Goal: Information Seeking & Learning: Learn about a topic

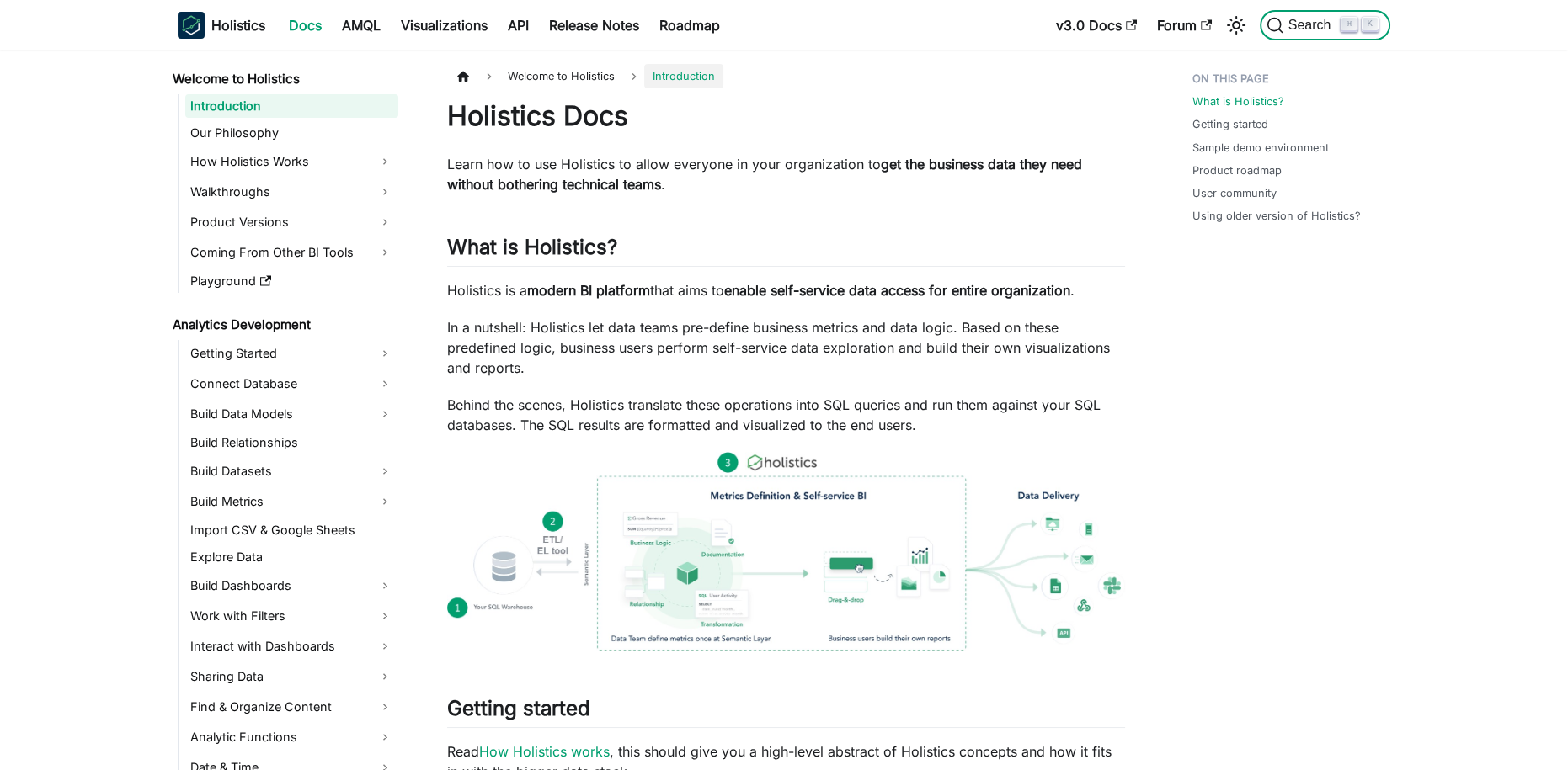
click at [1324, 24] on span "Search" at bounding box center [1312, 25] width 58 height 15
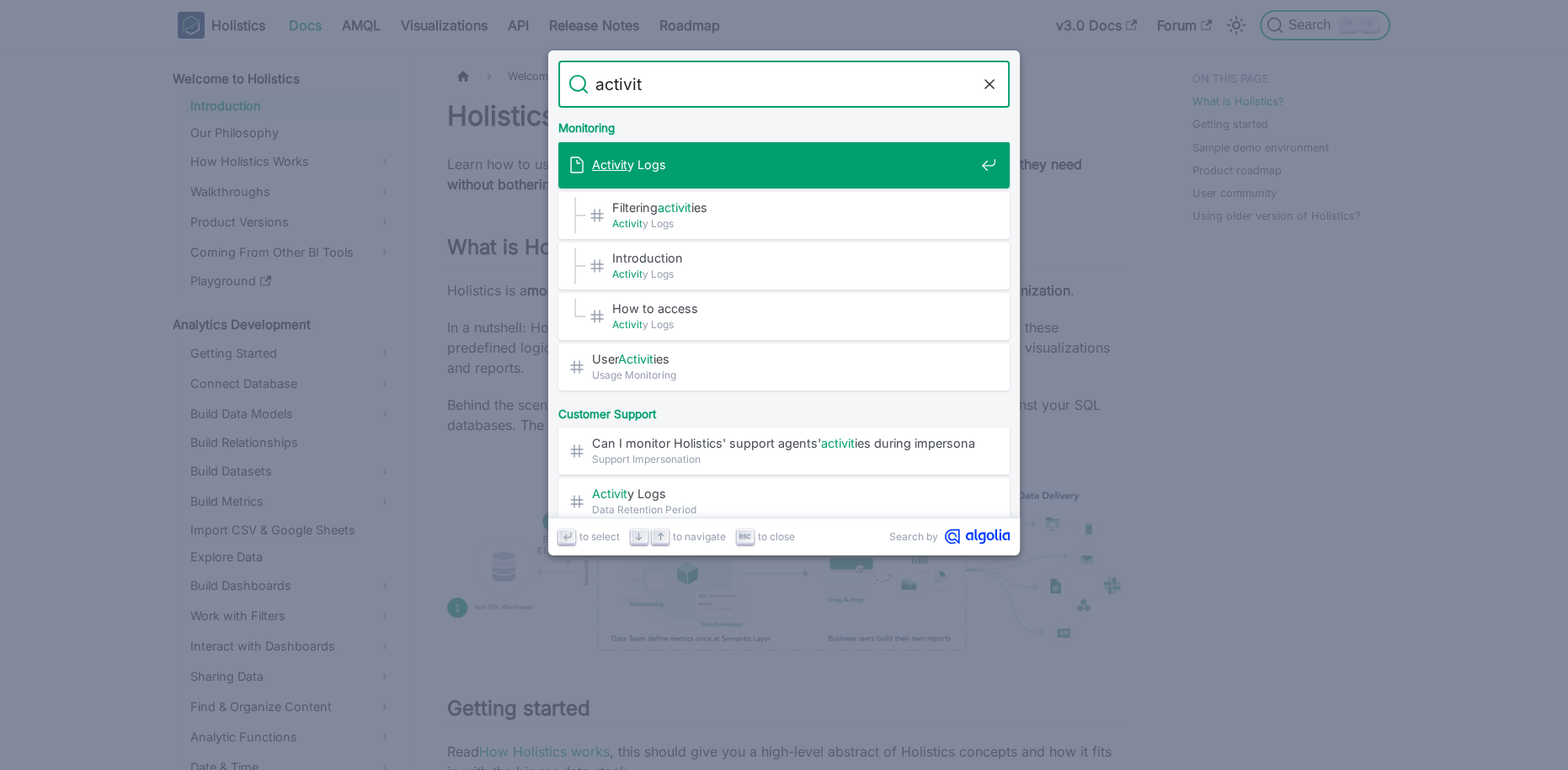
type input "activity"
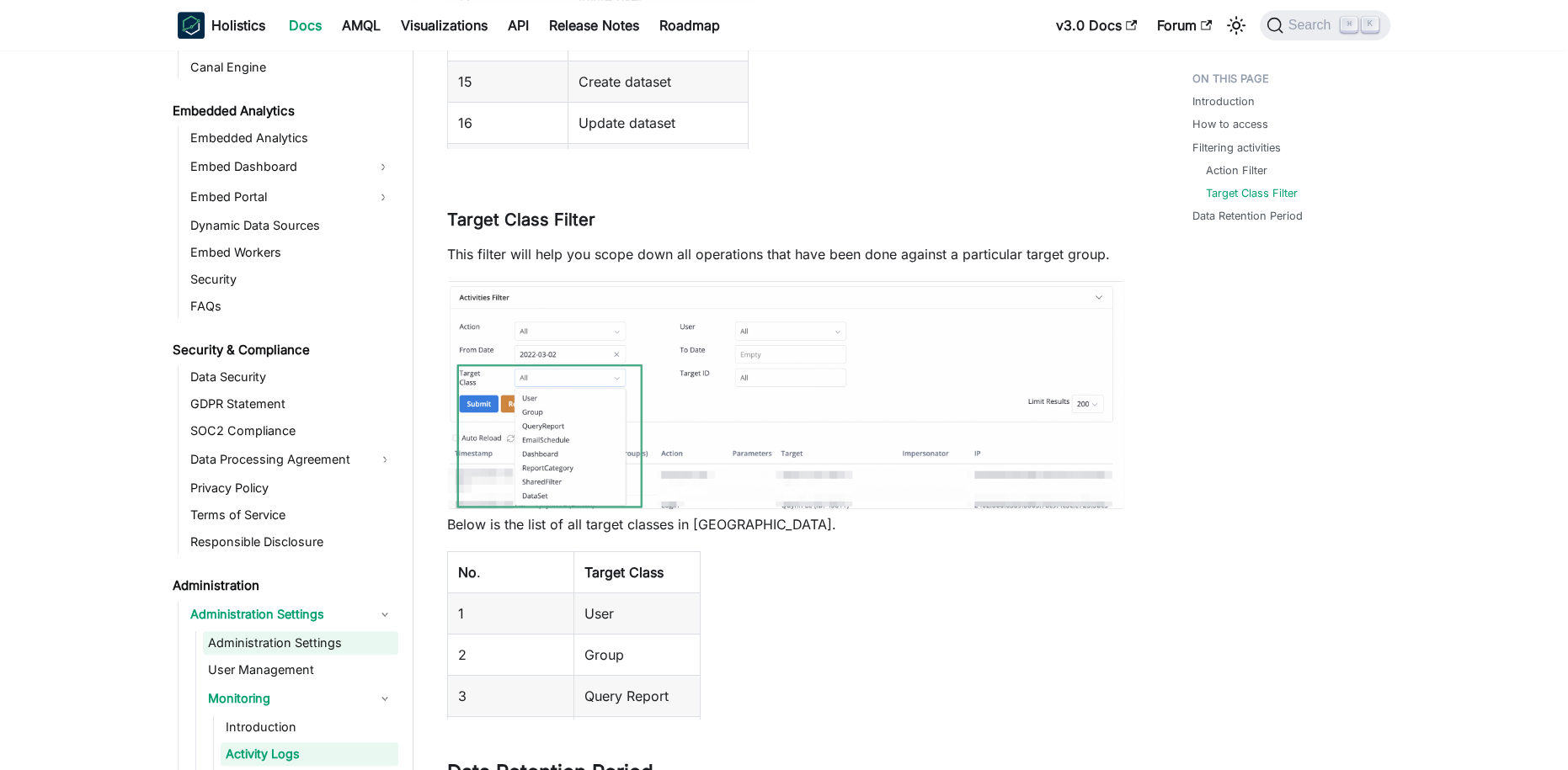
scroll to position [1921, 0]
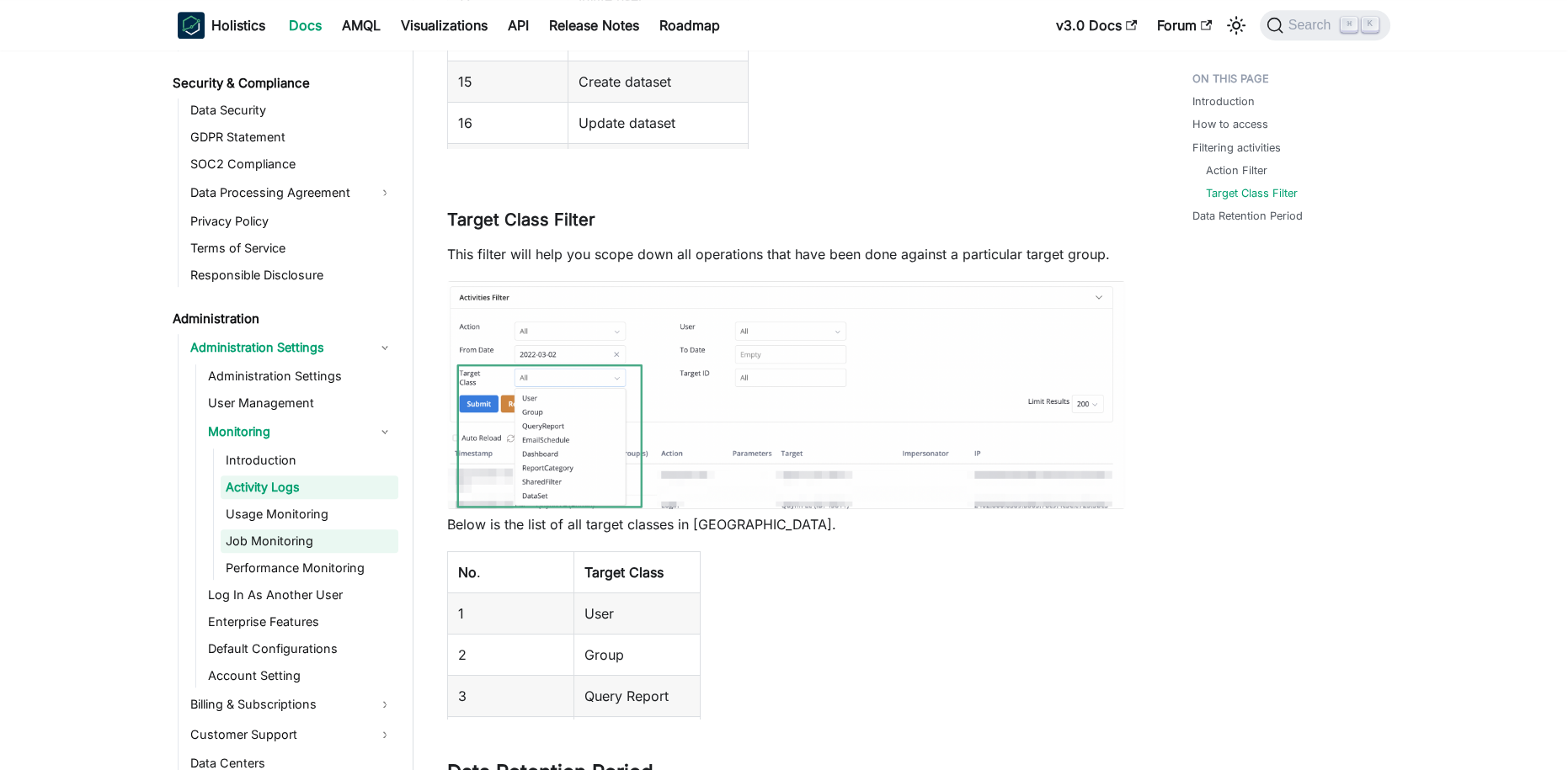
click at [290, 543] on link "Job Monitoring" at bounding box center [309, 542] width 178 height 24
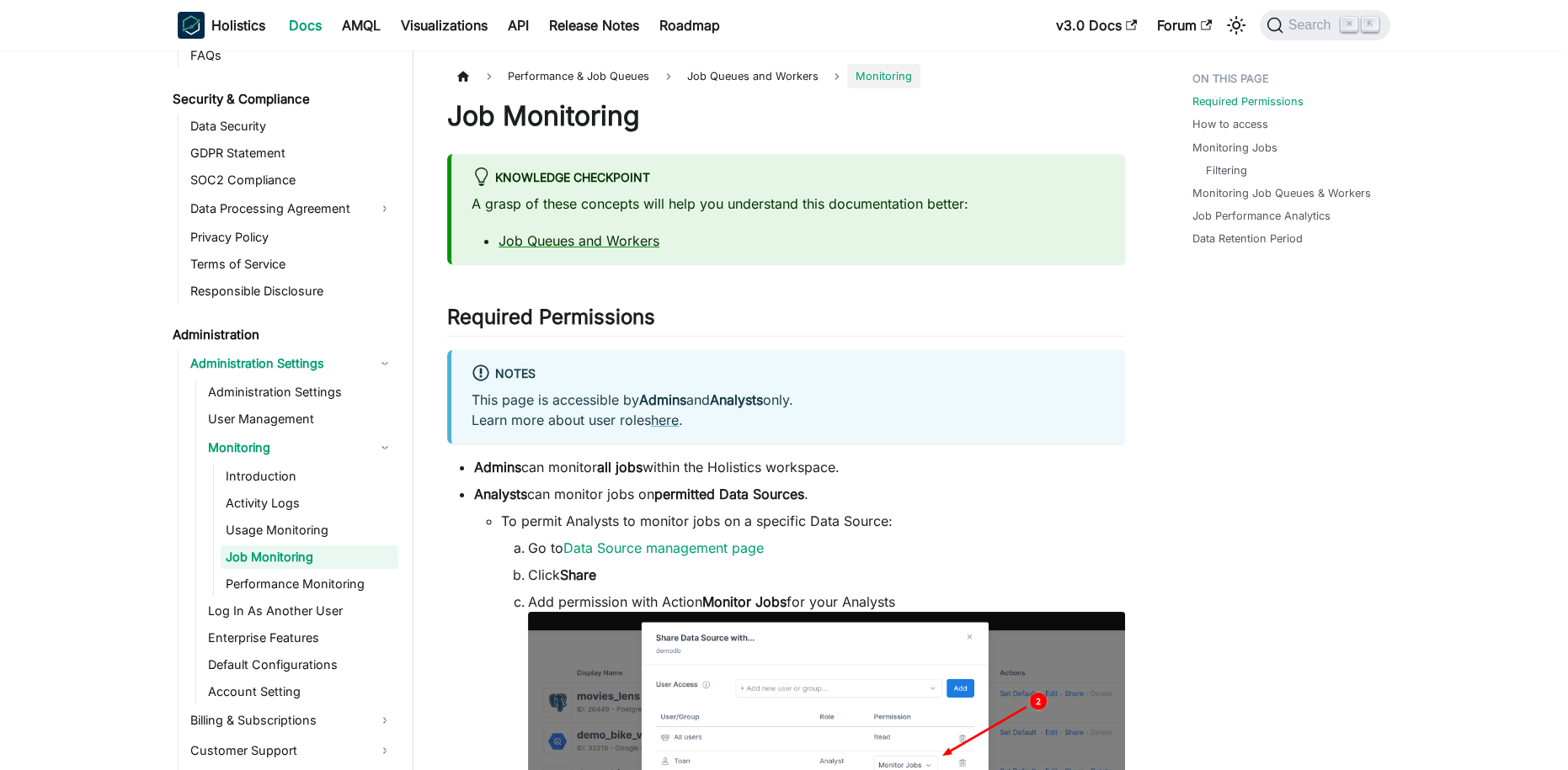
scroll to position [2029, 0]
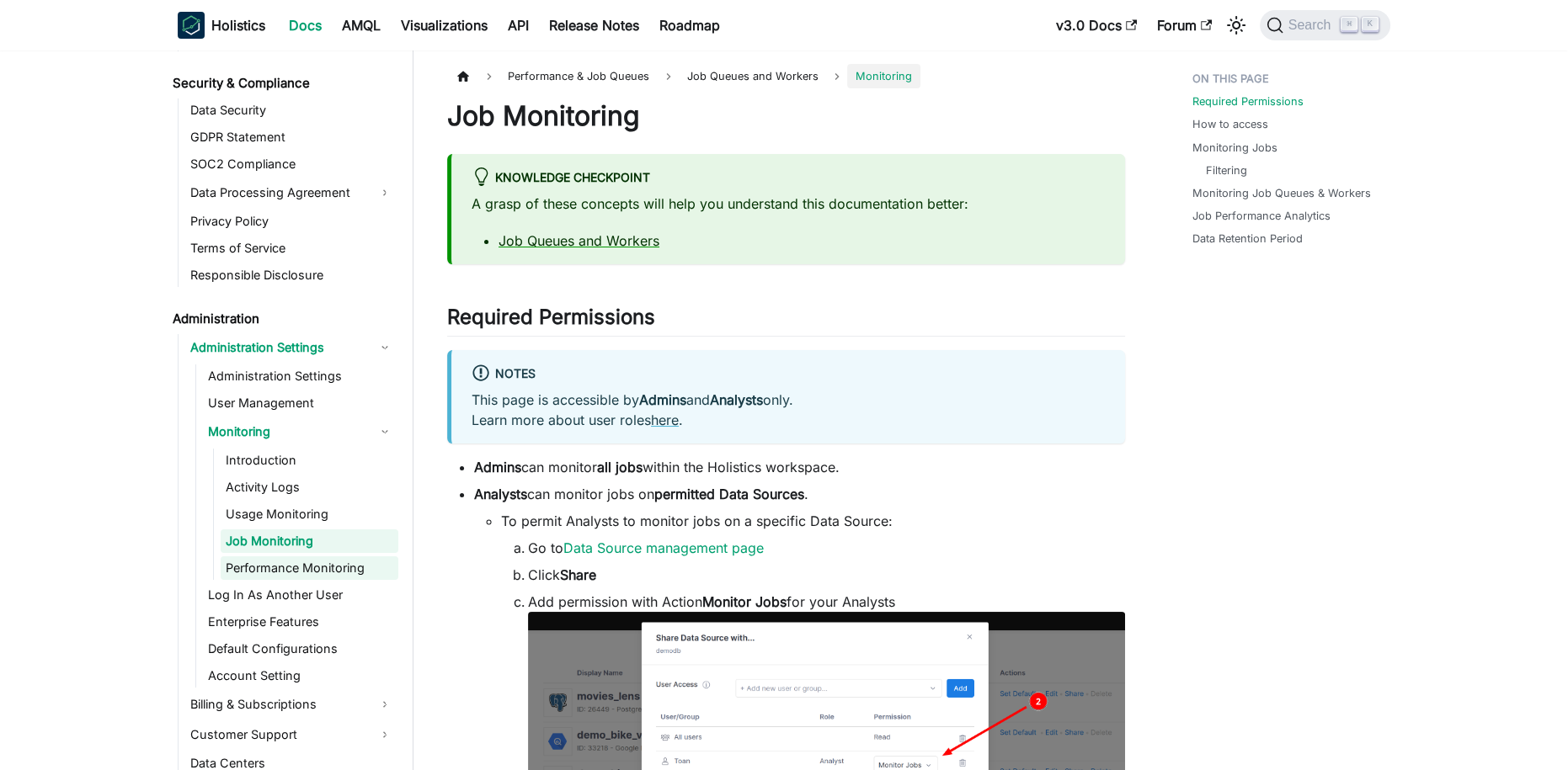
click at [341, 559] on link "Performance Monitoring" at bounding box center [309, 568] width 178 height 24
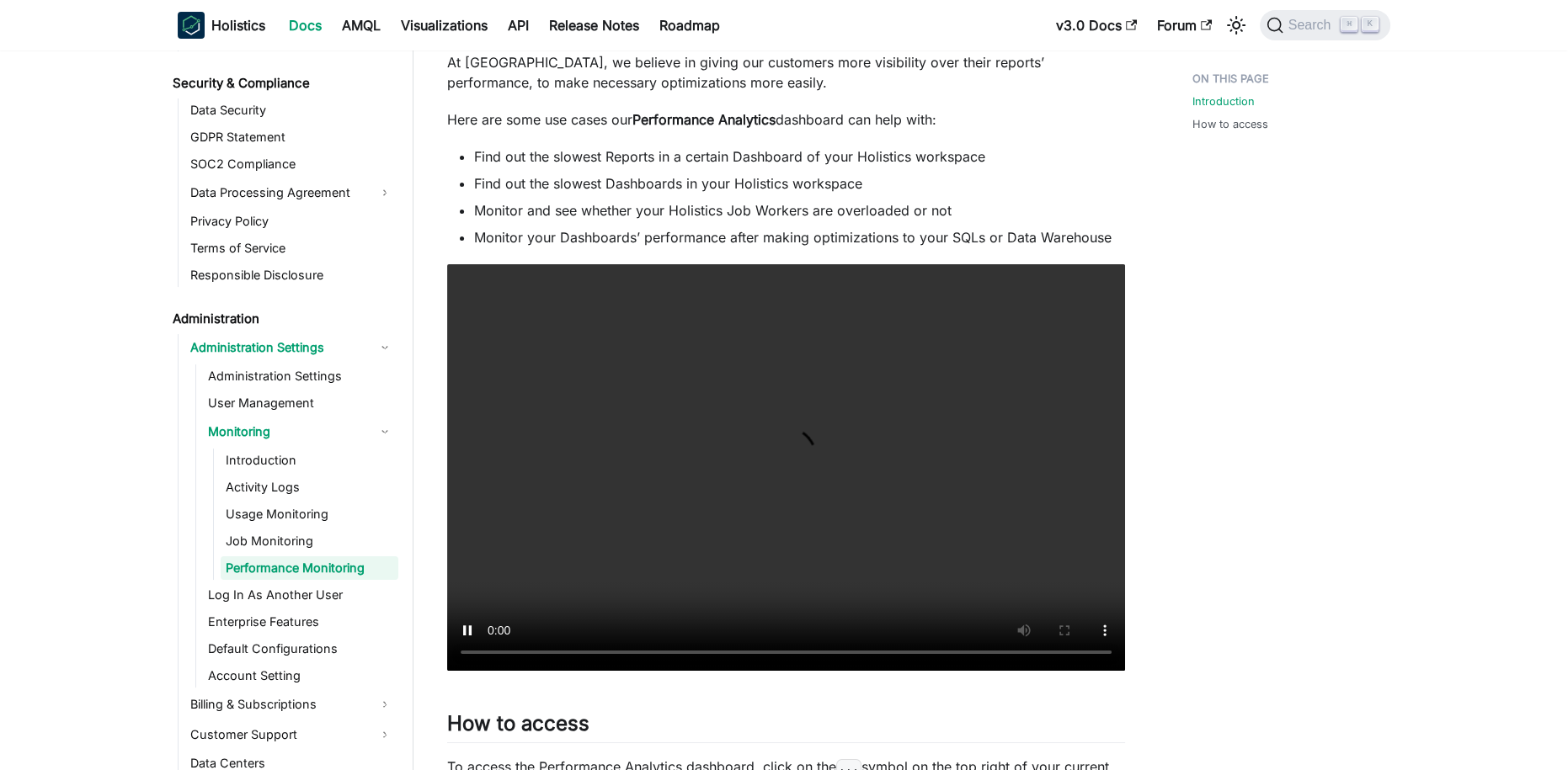
scroll to position [335, 0]
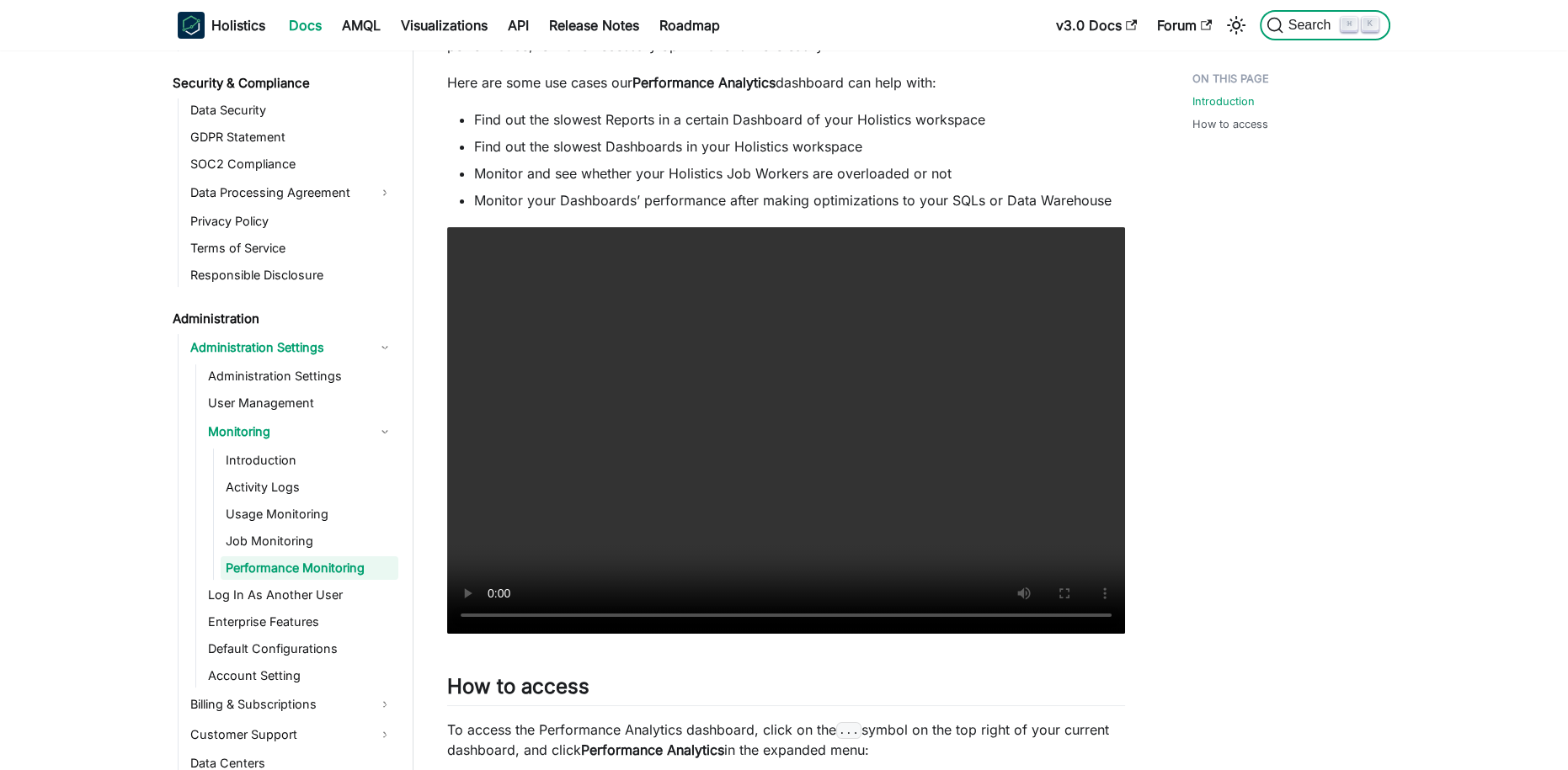
click at [1303, 20] on span "Search" at bounding box center [1312, 25] width 58 height 15
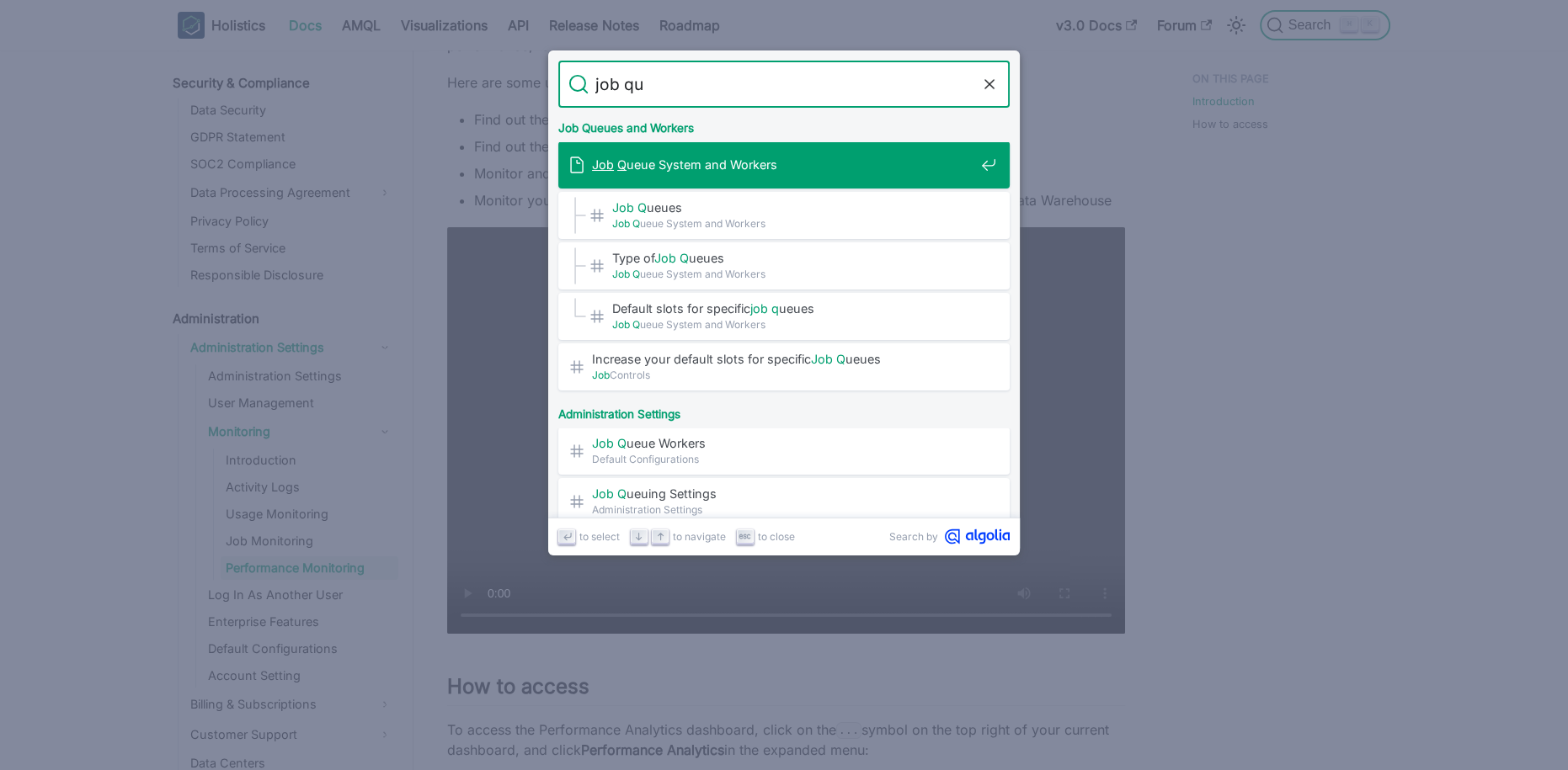
type input "job que"
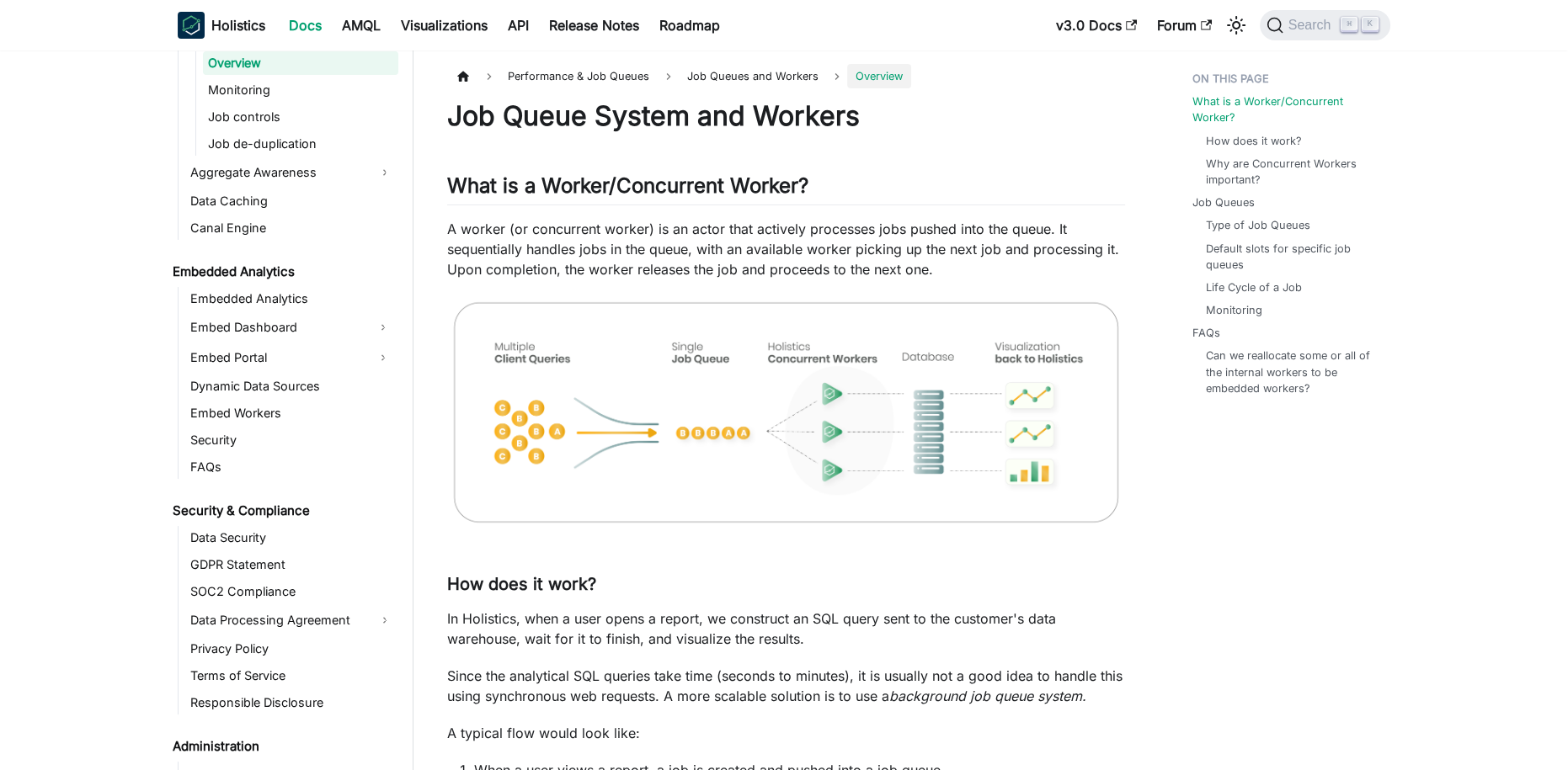
scroll to position [1600, 0]
click at [905, 440] on img at bounding box center [786, 412] width 678 height 232
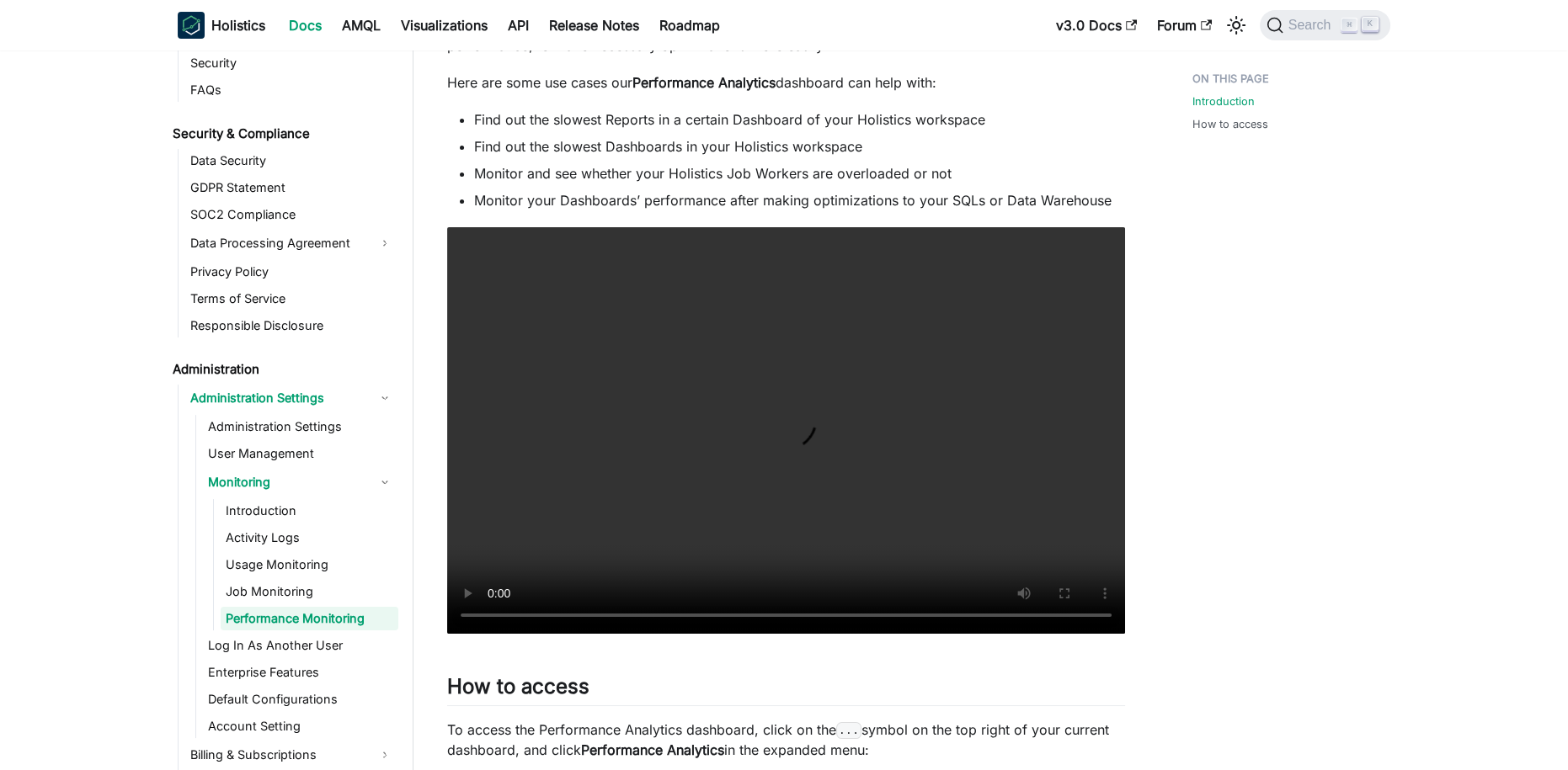
scroll to position [1981, 0]
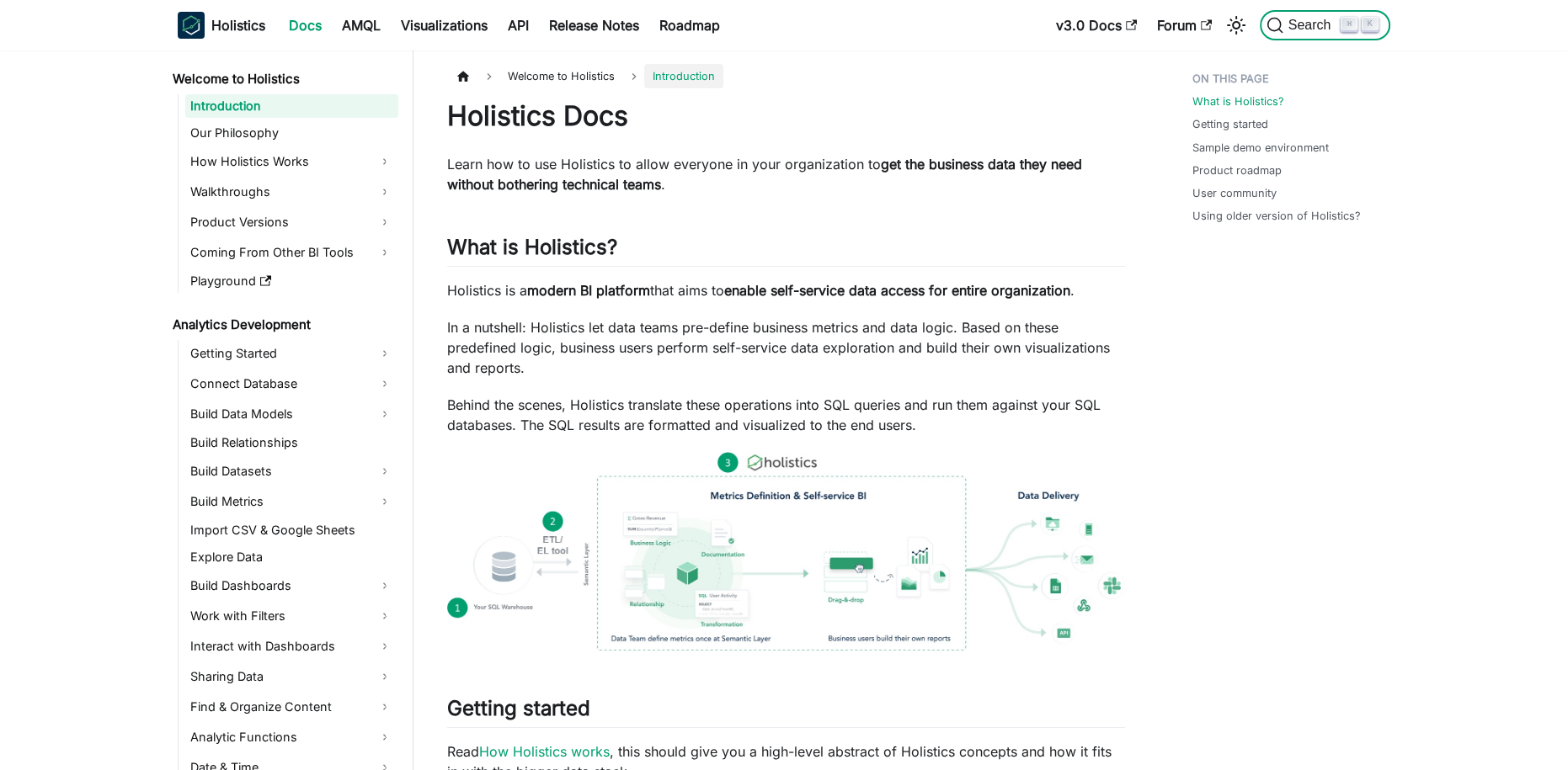
click at [1312, 30] on span "Search" at bounding box center [1312, 25] width 58 height 15
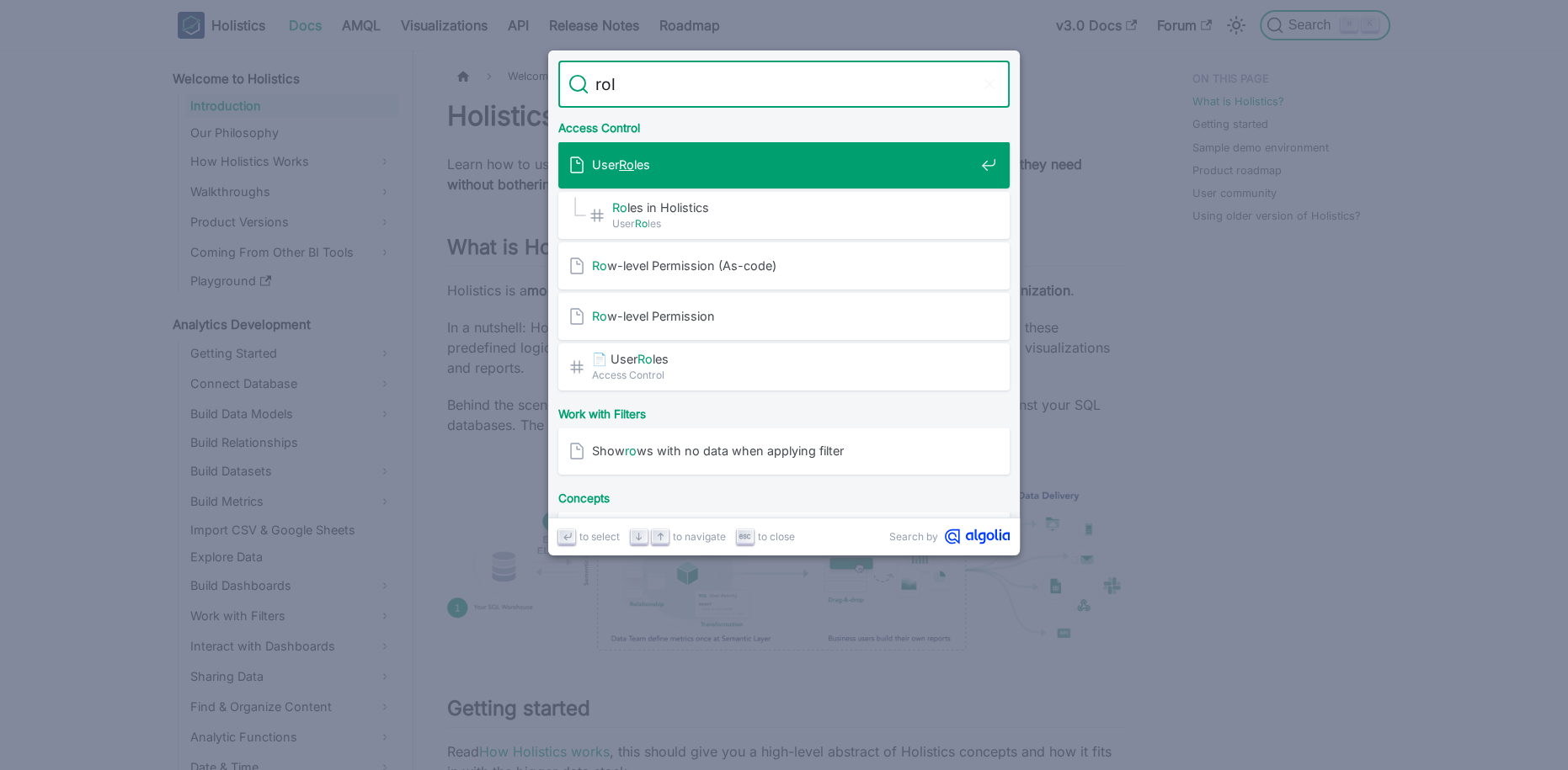
type input "role"
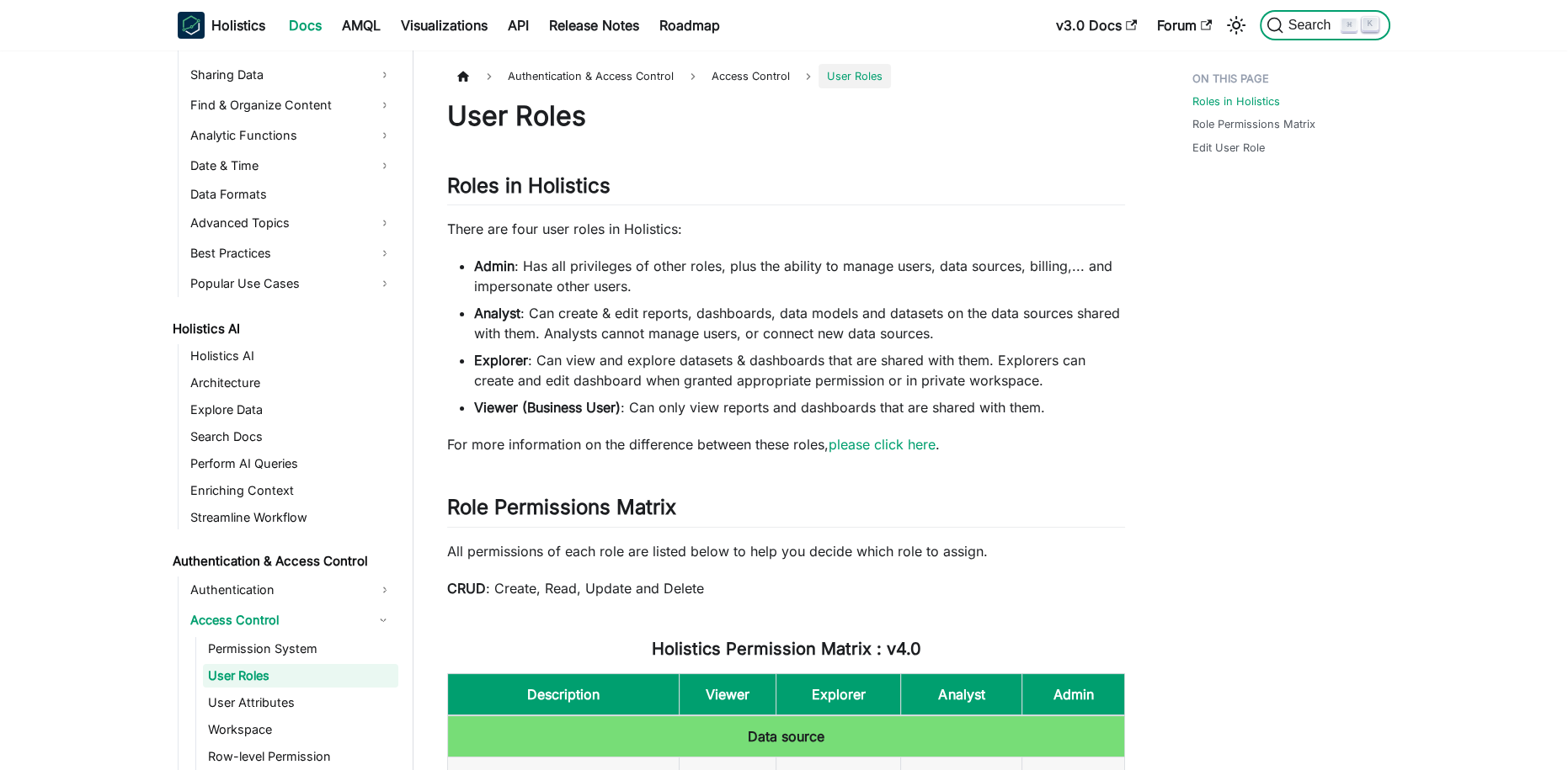
scroll to position [609, 0]
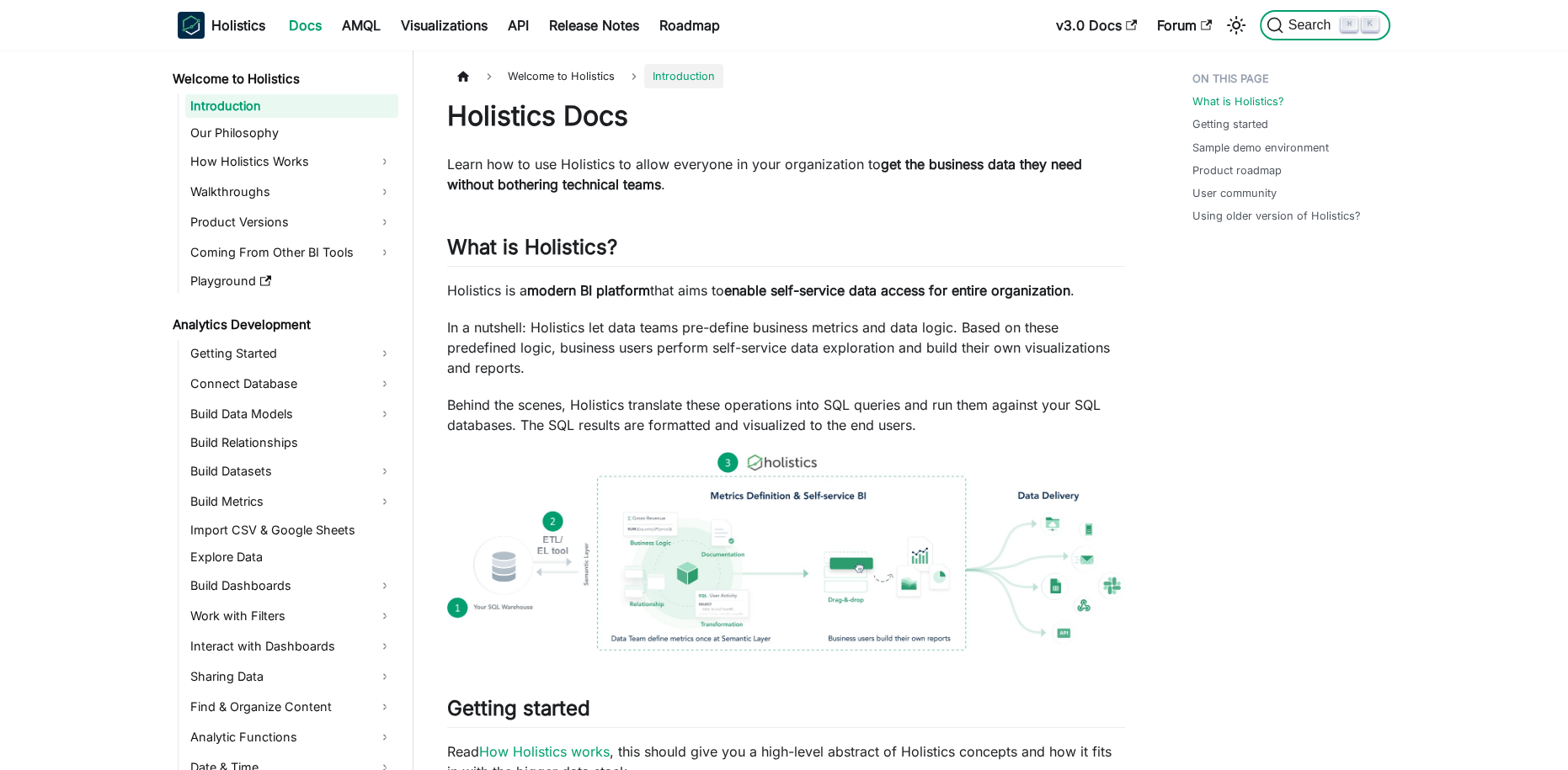
click at [1306, 23] on span "Search" at bounding box center [1312, 25] width 58 height 15
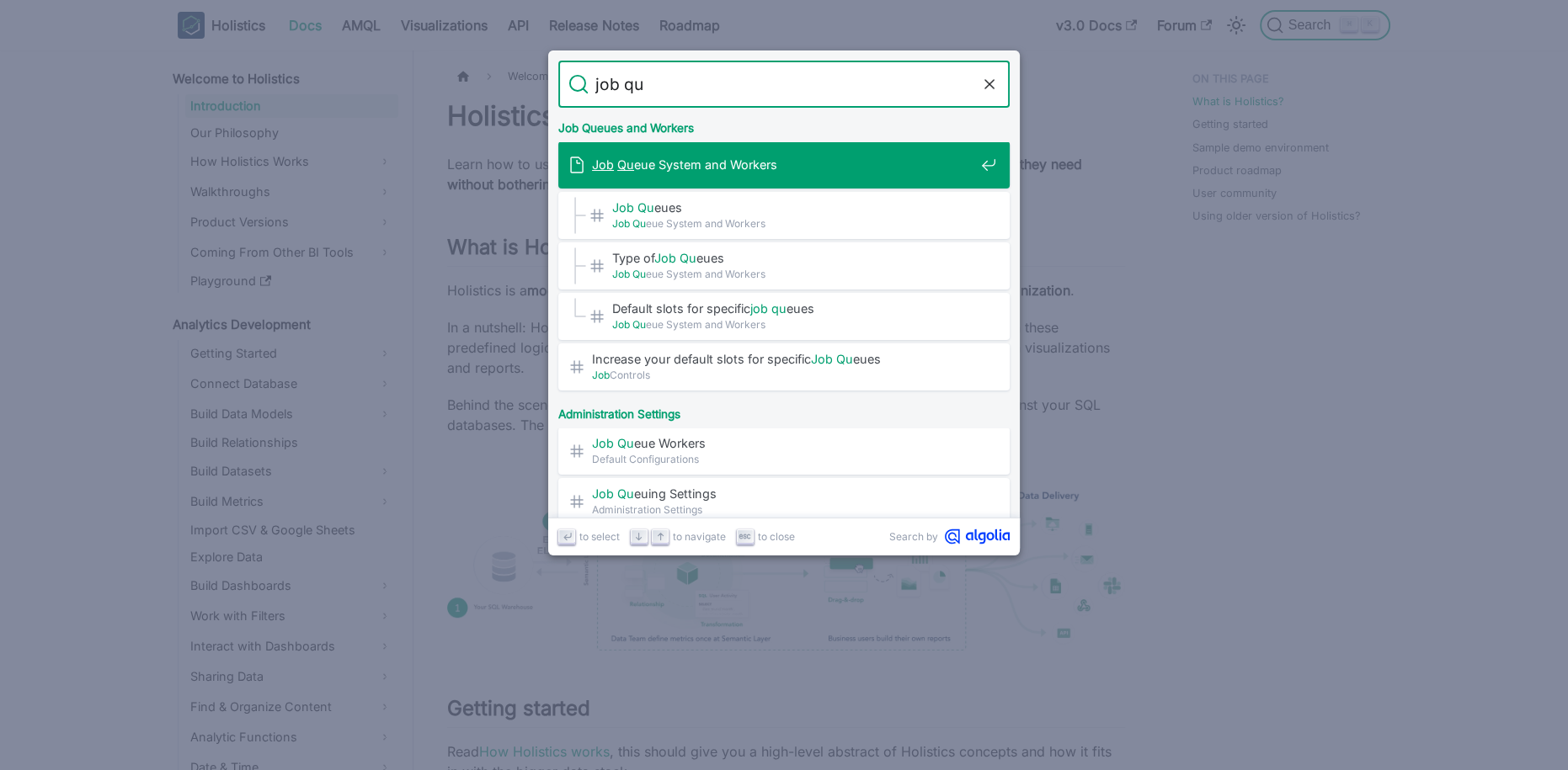
type input "job que"
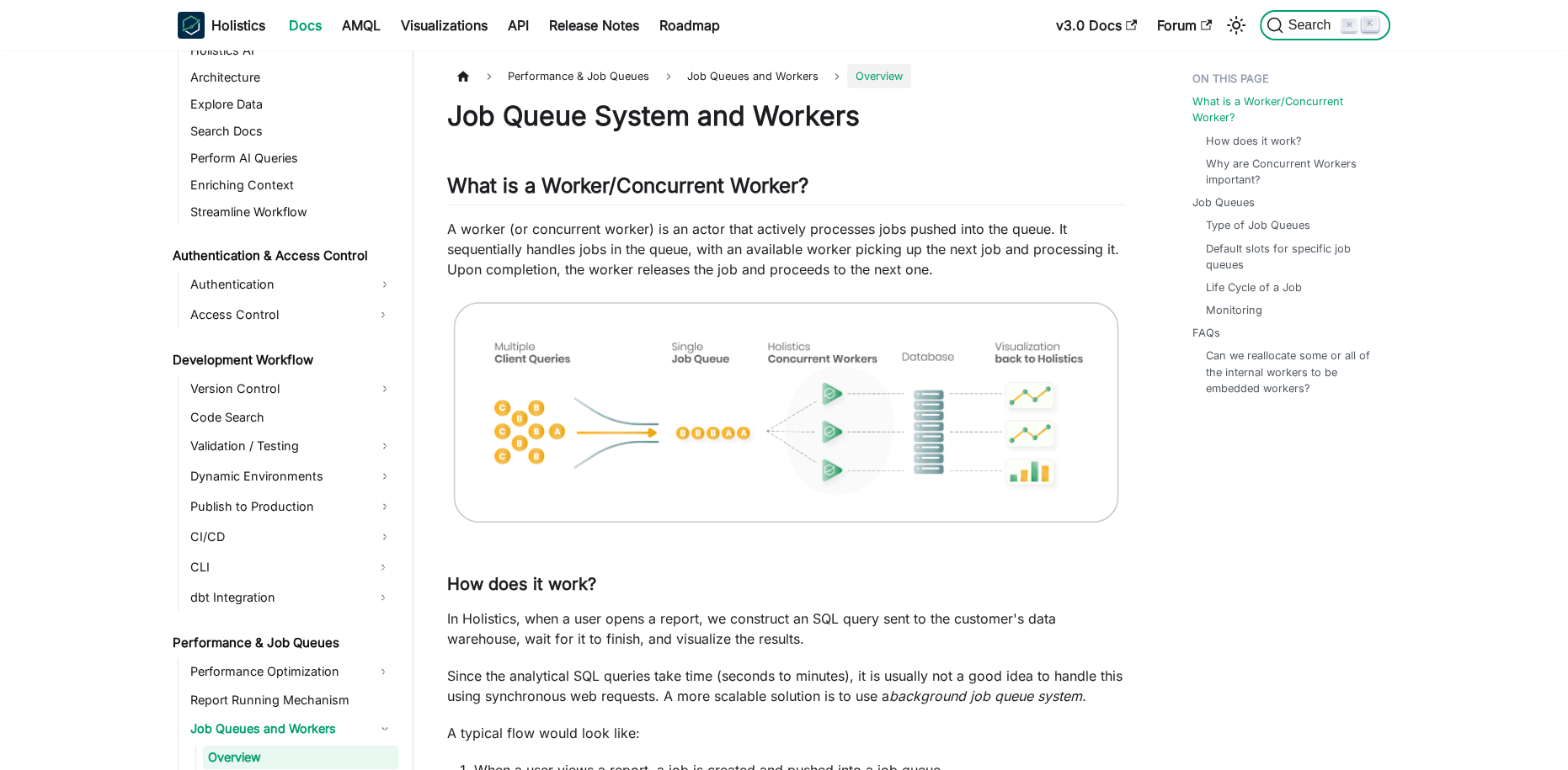
scroll to position [1022, 0]
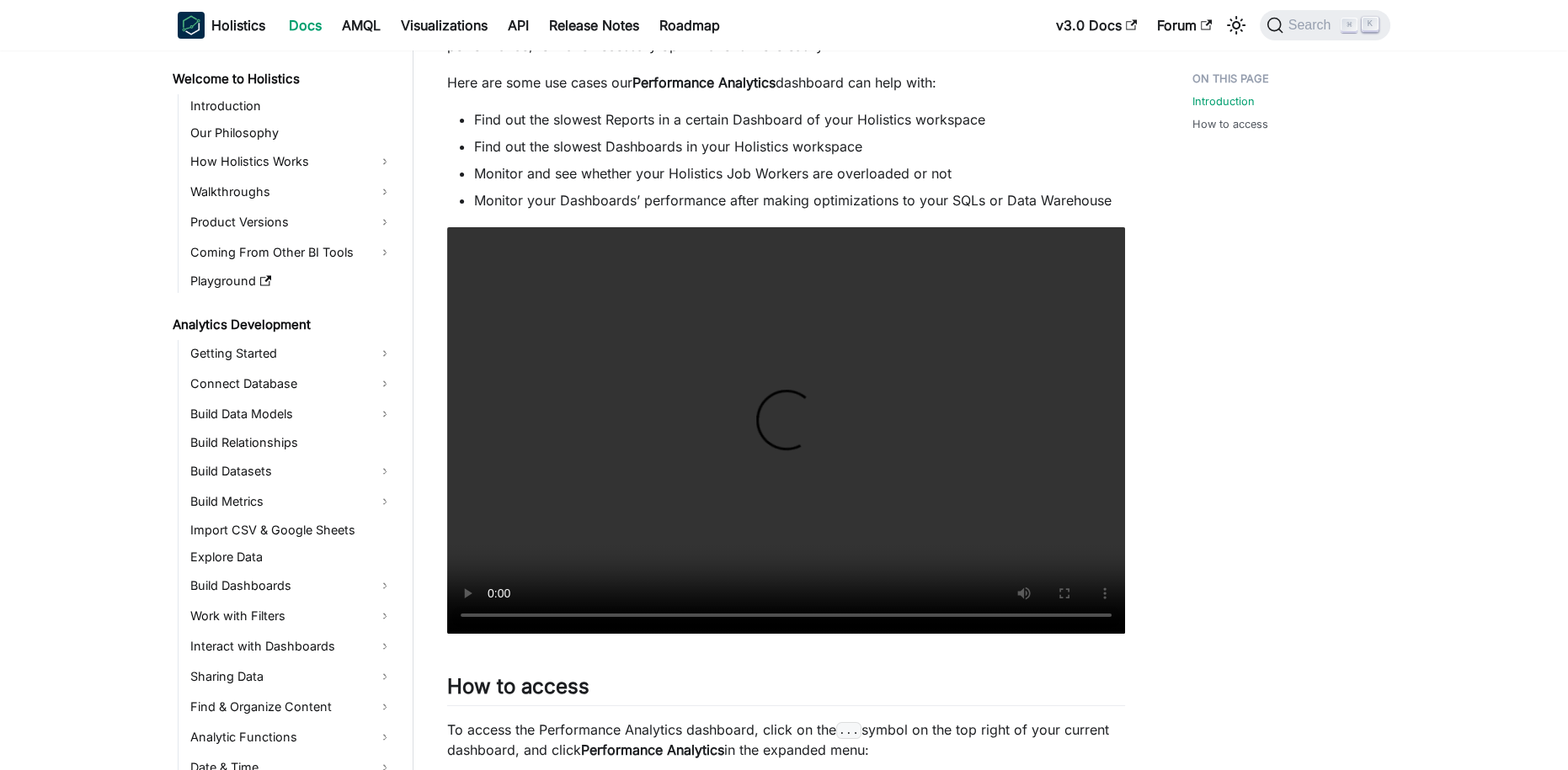
scroll to position [1981, 0]
